Goal: Information Seeking & Learning: Check status

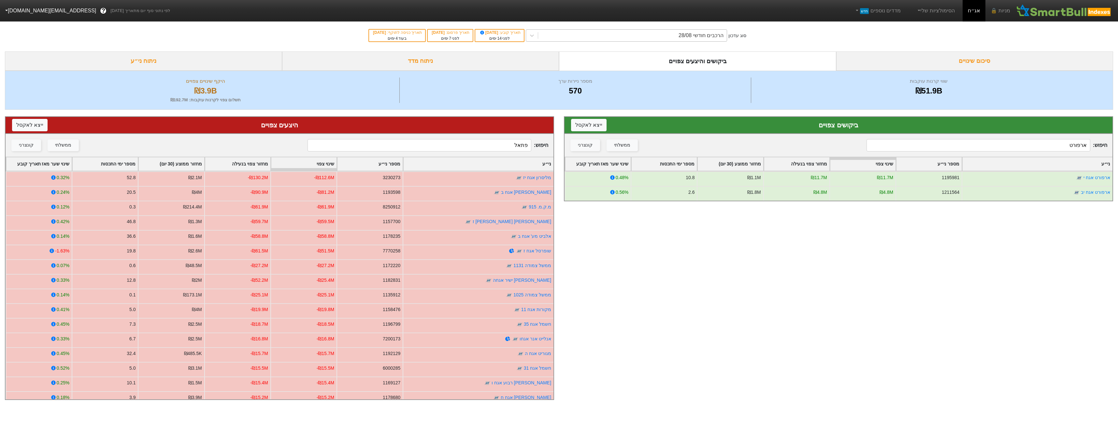
click at [655, 34] on div "הרכבים חודשי 28/08" at bounding box center [632, 36] width 189 height 12
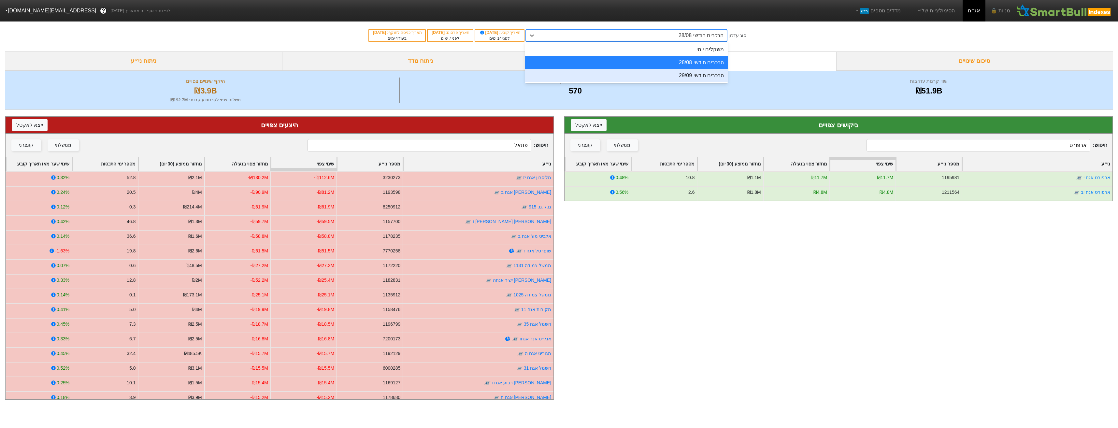
click at [507, 144] on input "פתאל" at bounding box center [418, 145] width 223 height 12
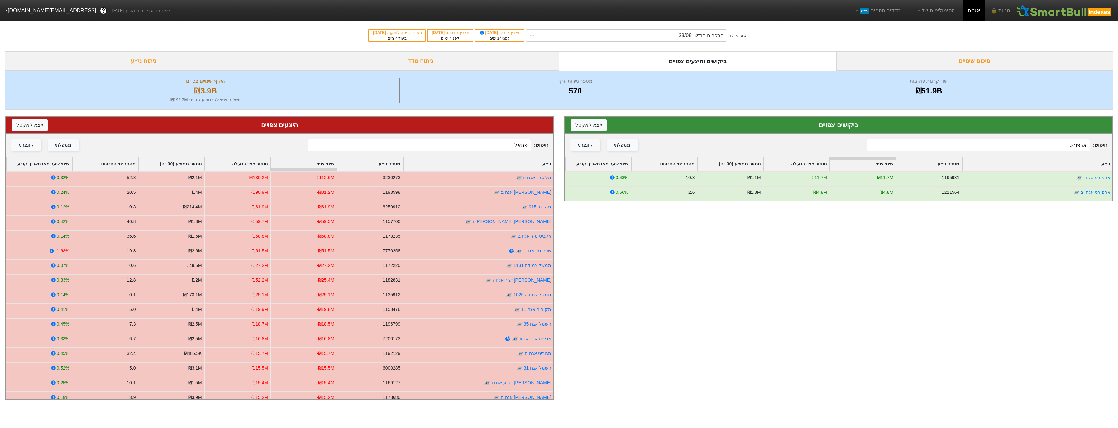
click at [507, 144] on input "פתאל" at bounding box center [418, 145] width 223 height 12
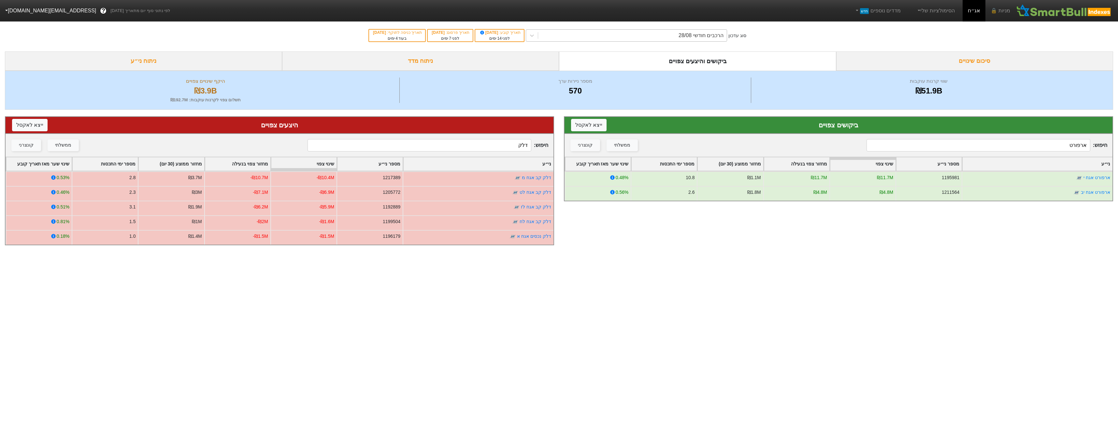
type input "דלק"
click at [709, 33] on div "הרכבים חודשי 28/08" at bounding box center [700, 36] width 45 height 8
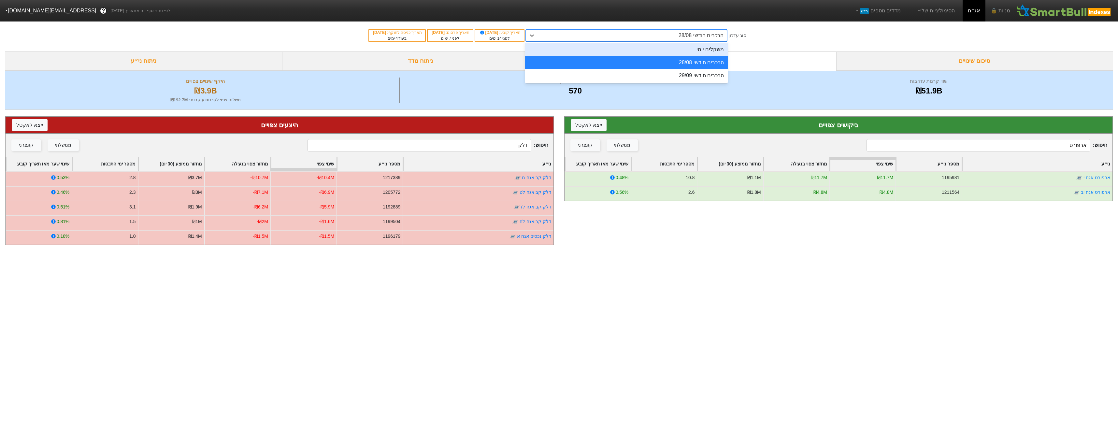
click at [662, 46] on div "משקלים יומי" at bounding box center [626, 49] width 203 height 13
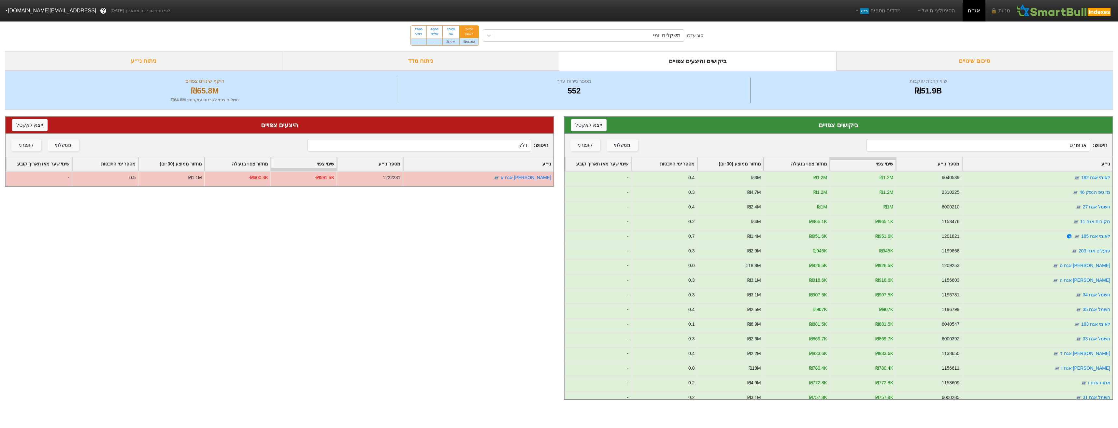
click at [937, 144] on input "ארפורט" at bounding box center [977, 145] width 223 height 12
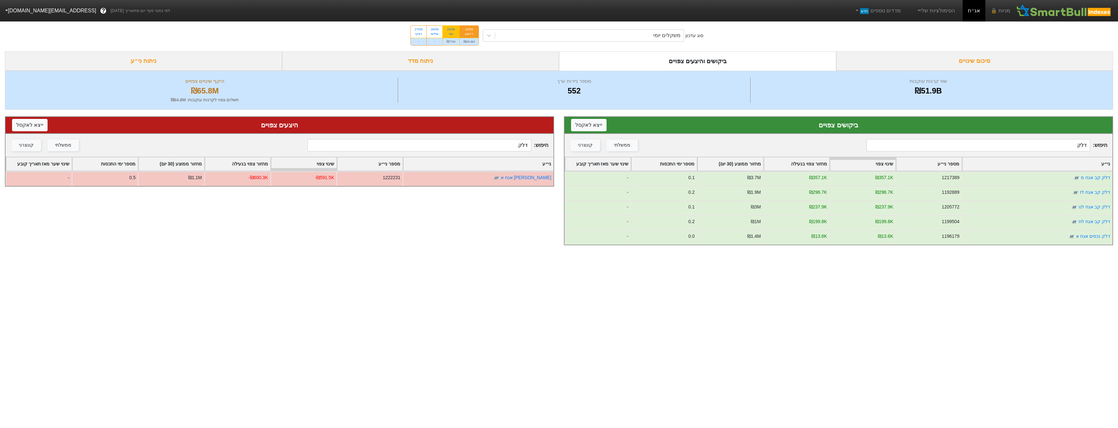
type input "דלק"
click at [454, 38] on div "₪77M" at bounding box center [451, 41] width 17 height 7
click at [451, 30] on input "25/08 שני ₪77M" at bounding box center [449, 28] width 4 height 4
radio input "true"
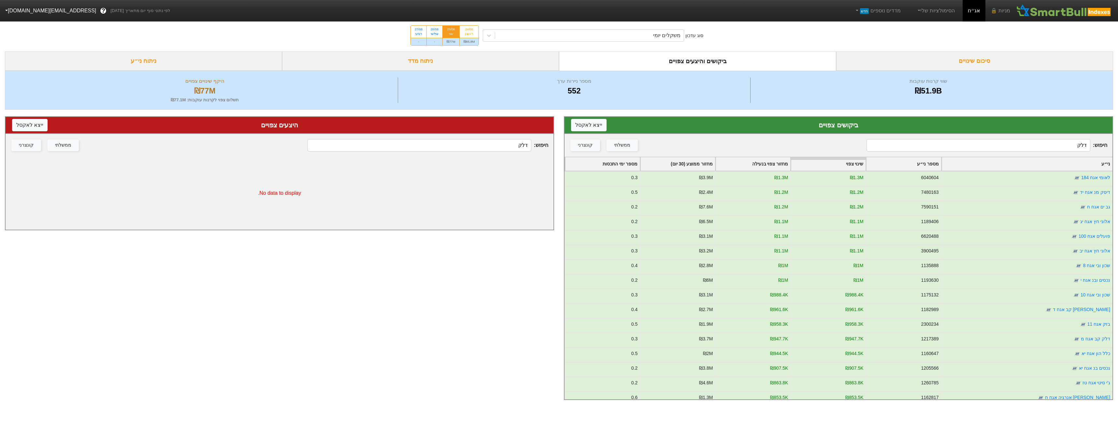
click at [1062, 146] on input "דלק" at bounding box center [977, 145] width 223 height 12
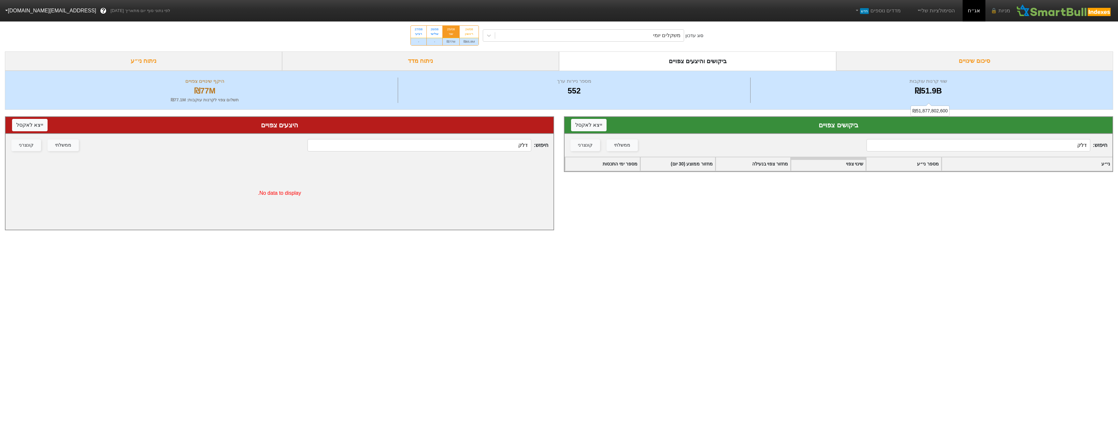
type input "דלק"
